Goal: Feedback & Contribution: Submit feedback/report problem

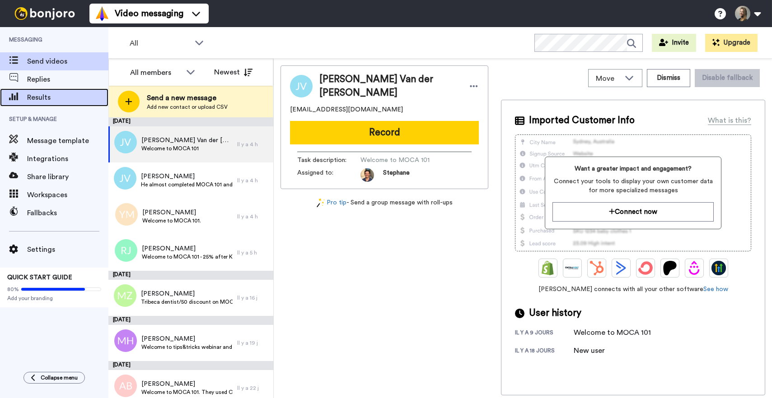
click at [44, 100] on span "Results" at bounding box center [67, 97] width 81 height 11
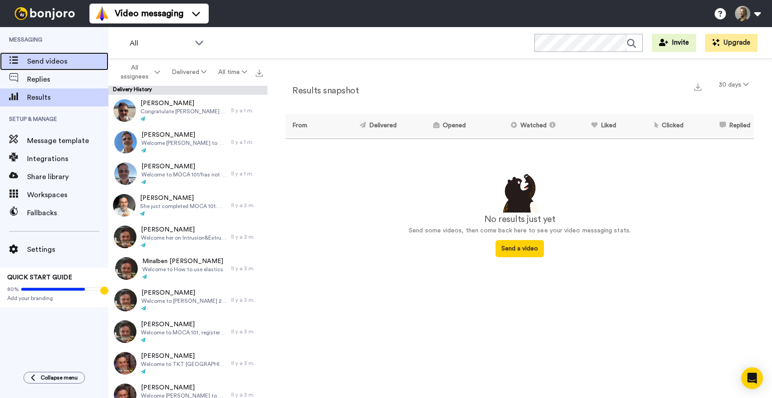
click at [52, 56] on span "Send videos" at bounding box center [67, 61] width 81 height 11
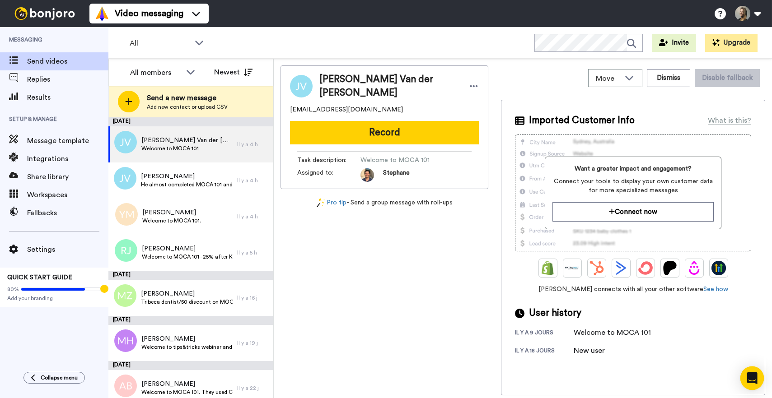
click at [753, 378] on icon "Open Intercom Messenger" at bounding box center [752, 379] width 10 height 12
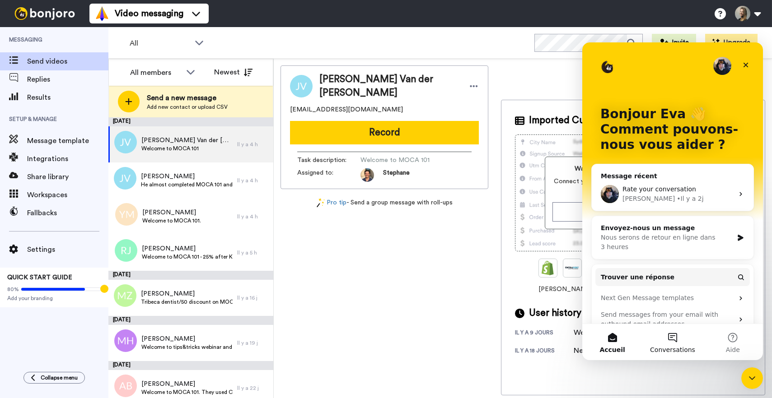
click at [676, 333] on button "Conversations" at bounding box center [672, 342] width 60 height 36
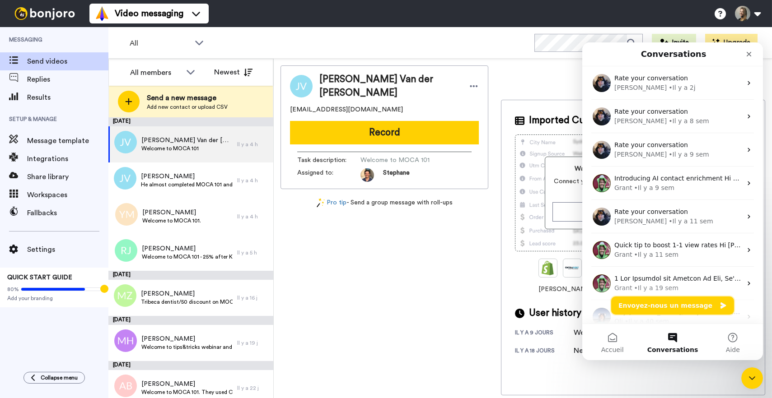
click at [672, 311] on button "Envoyez-nous un message" at bounding box center [672, 306] width 123 height 18
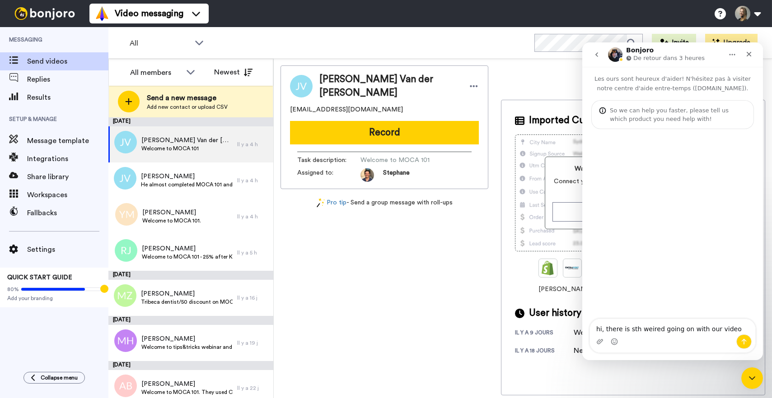
type textarea "hi, there is sth weired going on with our videos"
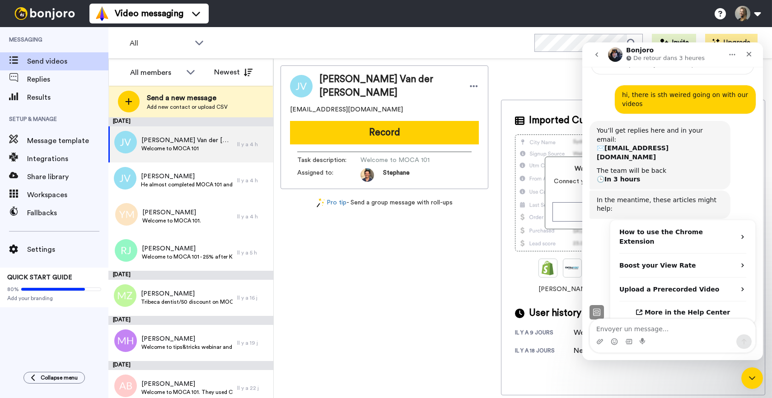
scroll to position [59, 0]
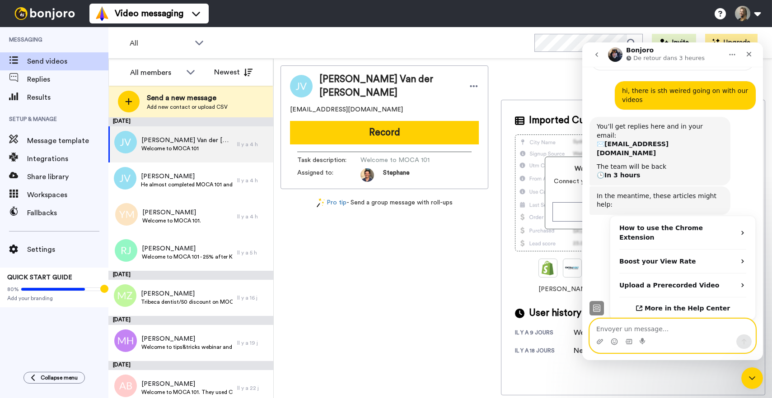
paste textarea "ll the Bonjoro I did with my phone are all somewhere in the cloud and queud but…"
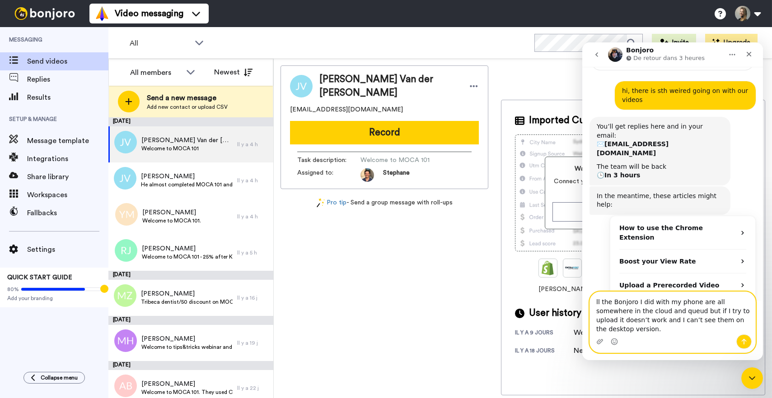
scroll to position [77, 0]
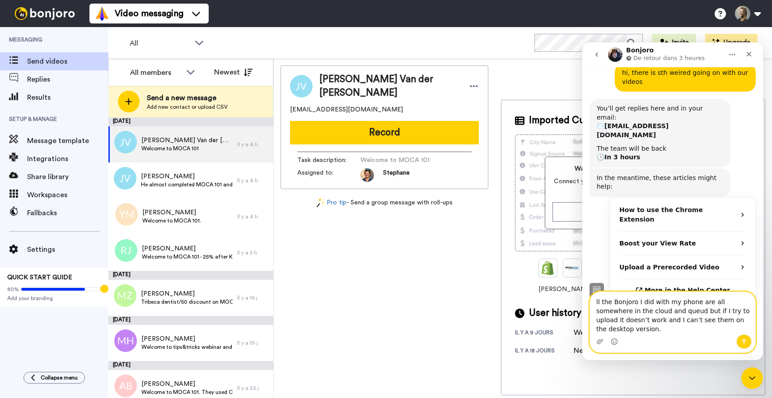
click at [596, 311] on textarea "ll the Bonjoro I did with my phone are all somewhere in the cloud and queud but…" at bounding box center [672, 313] width 165 height 42
type textarea "All the Bonjoro I did with my phone are all somewhere in the cloud and queud bu…"
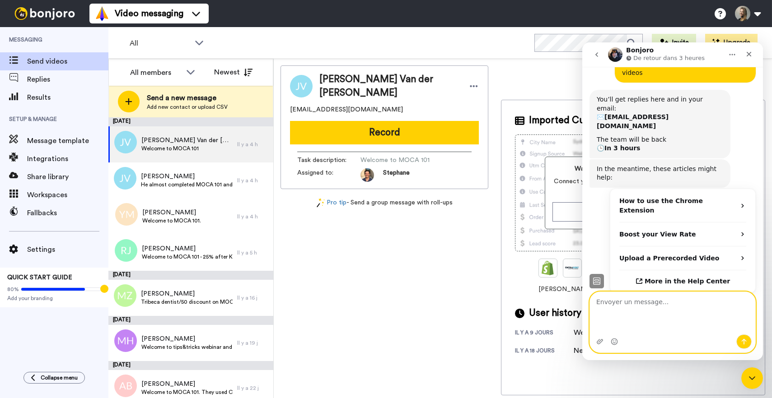
scroll to position [112, 0]
